Goal: Task Accomplishment & Management: Manage account settings

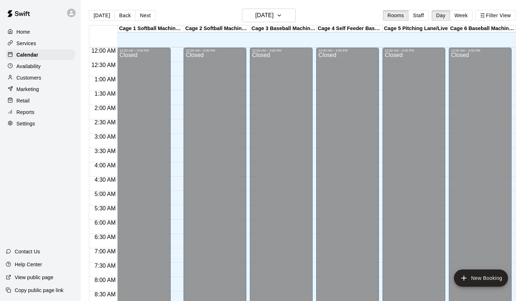
scroll to position [401, 0]
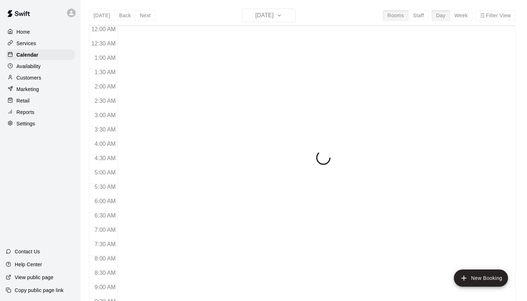
scroll to position [401, 0]
